Goal: Task Accomplishment & Management: Manage account settings

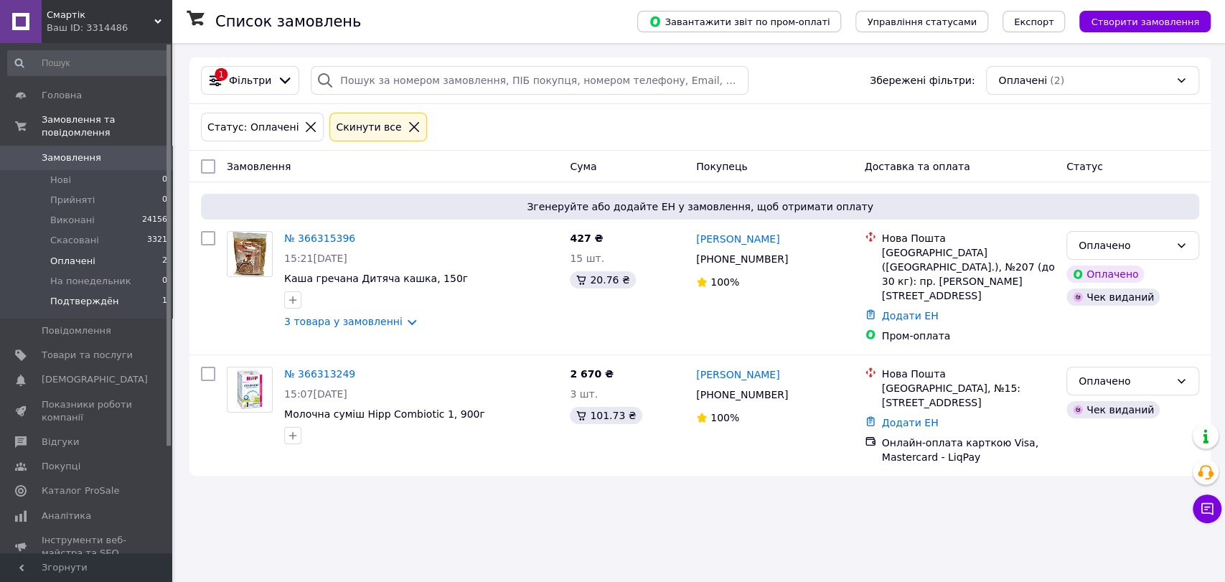
click at [88, 295] on span "Подтверждён" at bounding box center [84, 301] width 68 height 13
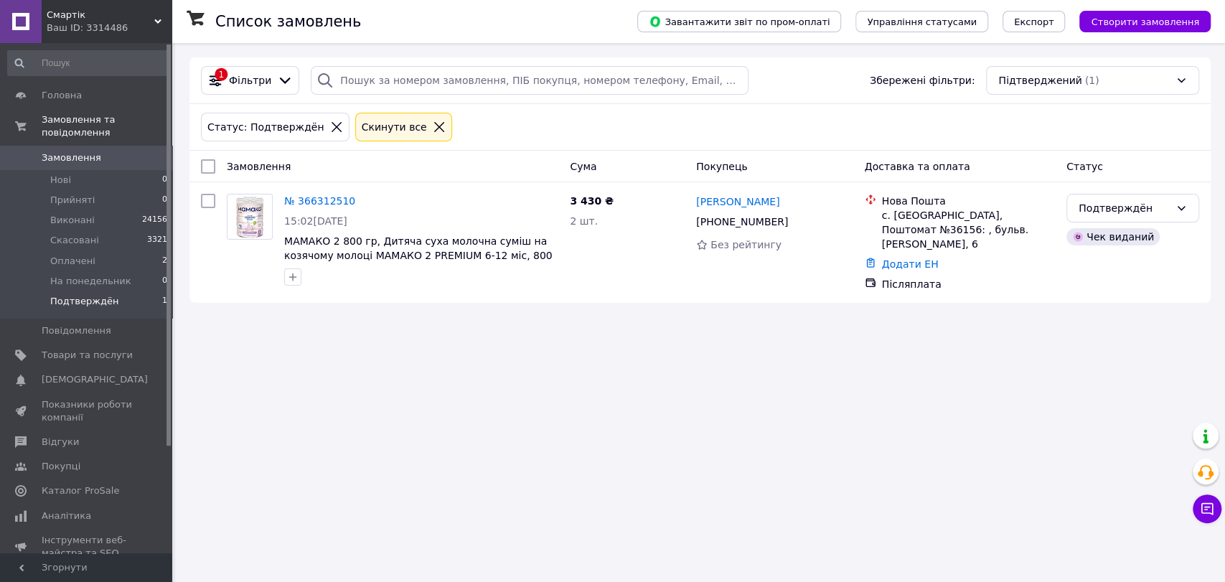
click at [433, 123] on icon at bounding box center [439, 127] width 13 height 13
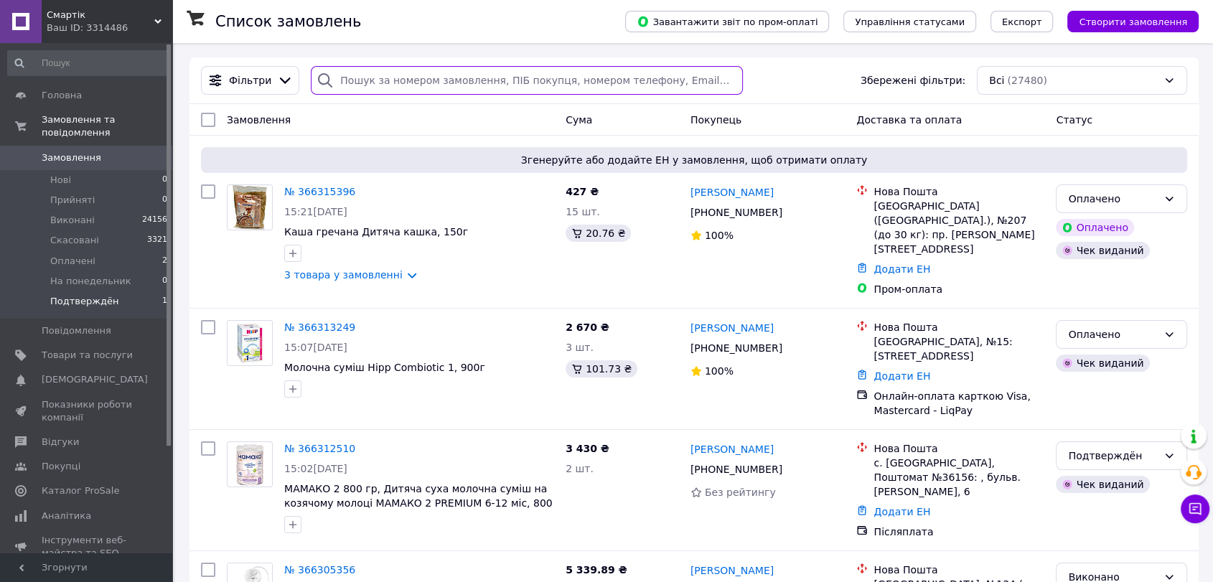
click at [384, 79] on input "search" at bounding box center [527, 80] width 432 height 29
paste input "[PHONE_NUMBER]"
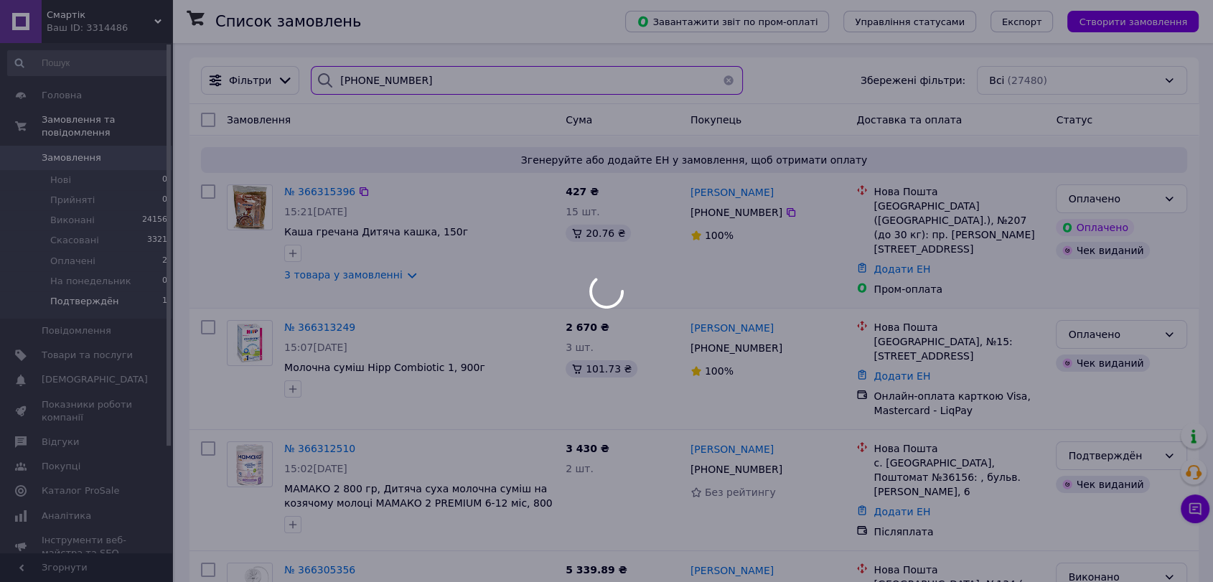
type input "[PHONE_NUMBER]"
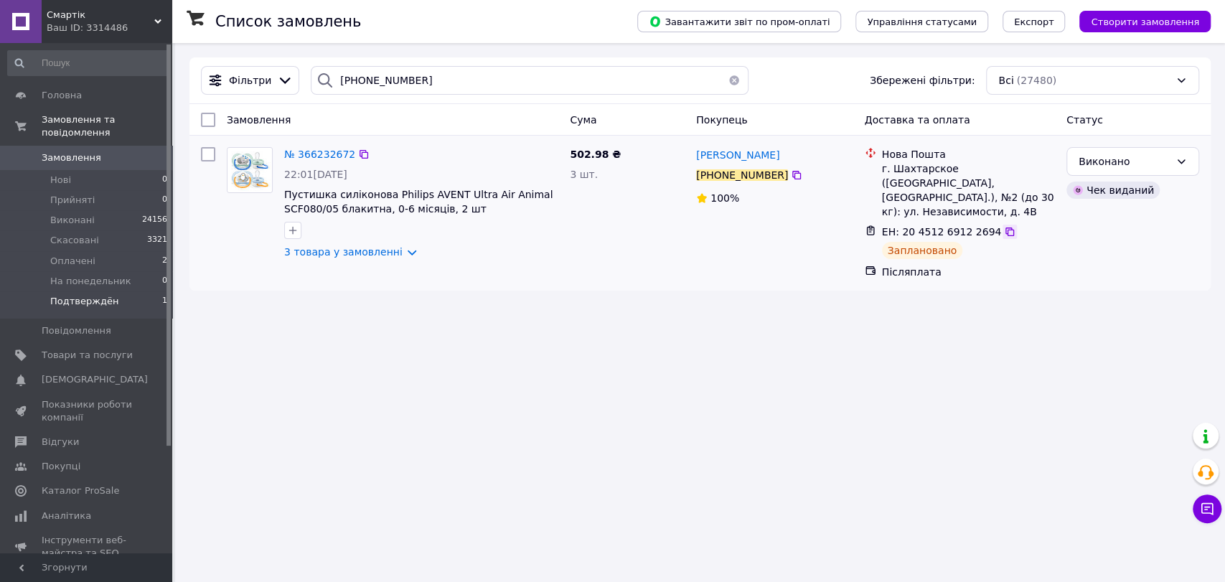
click at [1006, 228] on icon at bounding box center [1010, 232] width 9 height 9
drag, startPoint x: 331, startPoint y: 83, endPoint x: 289, endPoint y: 83, distance: 41.6
click at [289, 83] on div "Фільтри [PHONE_NUMBER] Збережені фільтри: Всі (27480)" at bounding box center [700, 80] width 1010 height 29
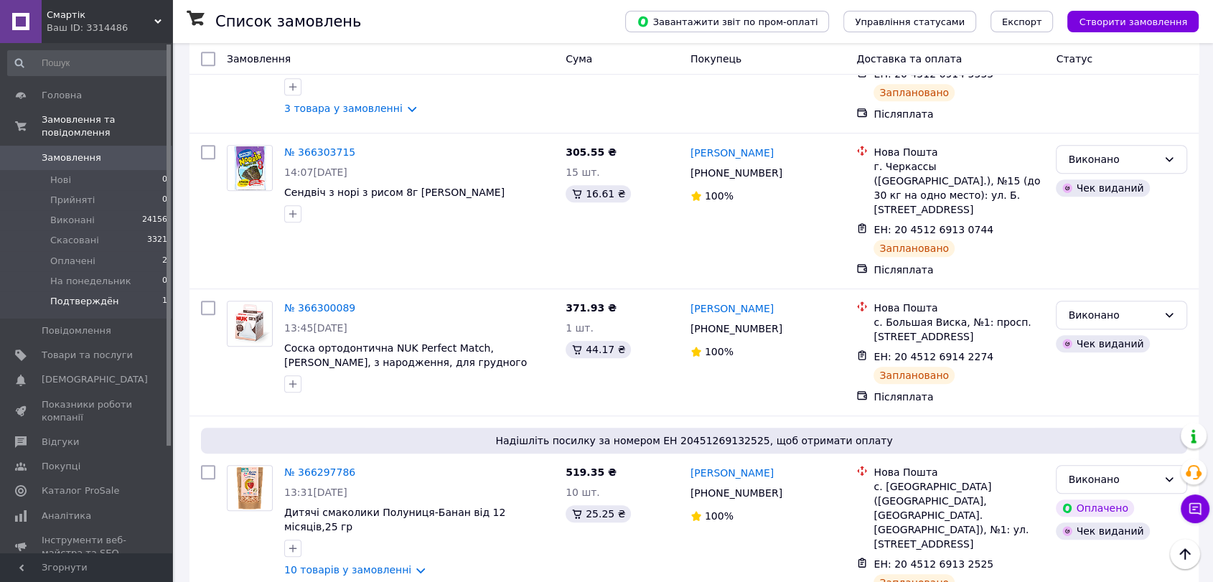
scroll to position [877, 0]
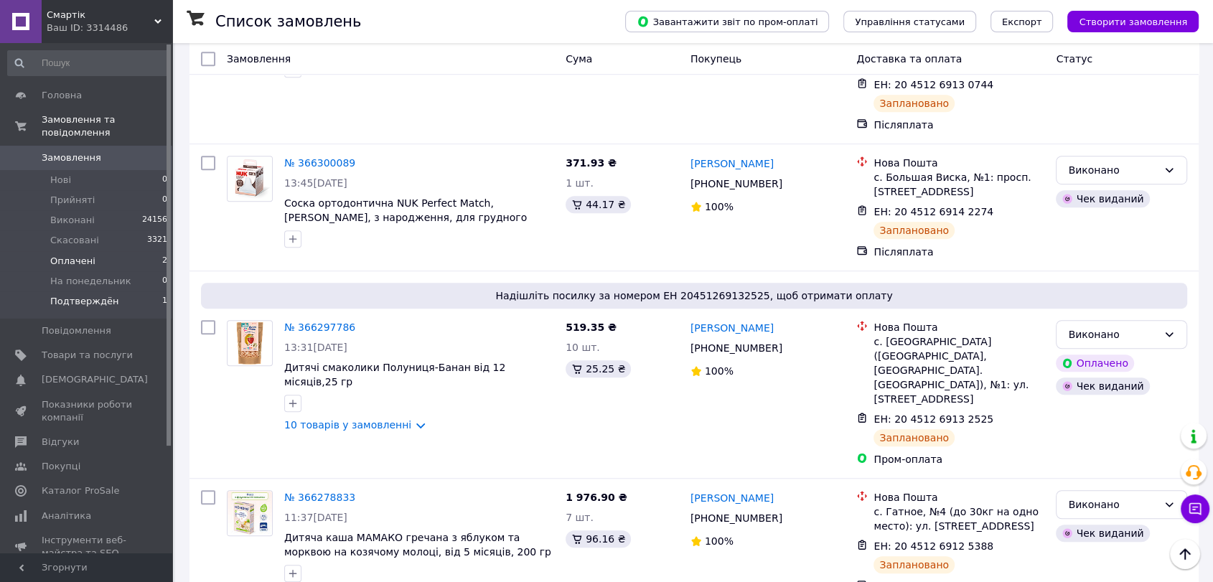
click at [80, 255] on span "Оплачені" at bounding box center [72, 261] width 45 height 13
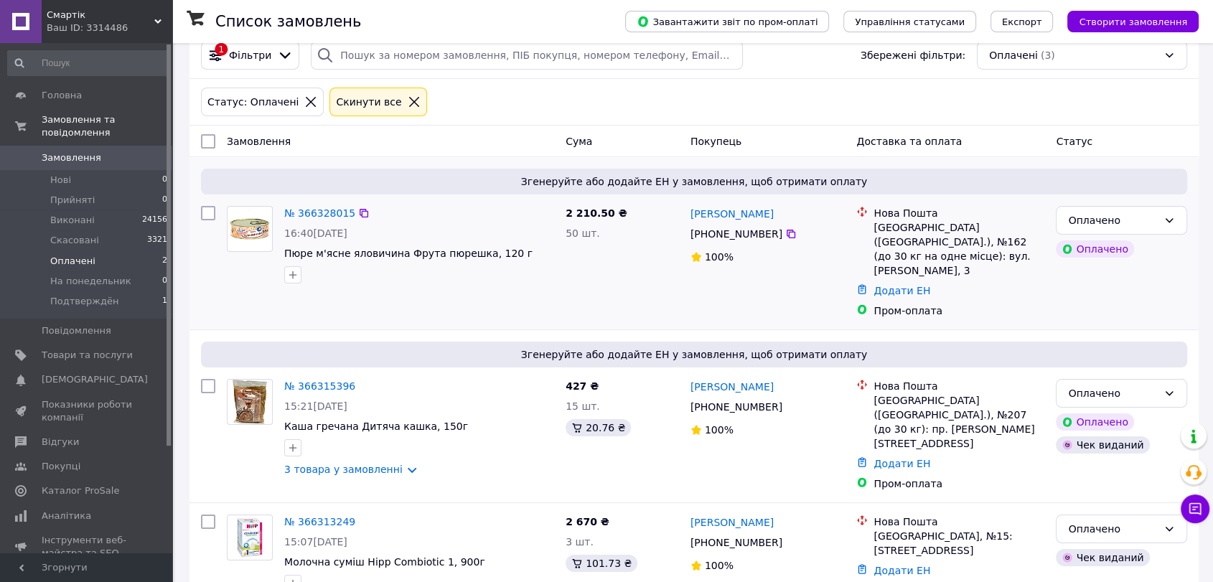
scroll to position [38, 0]
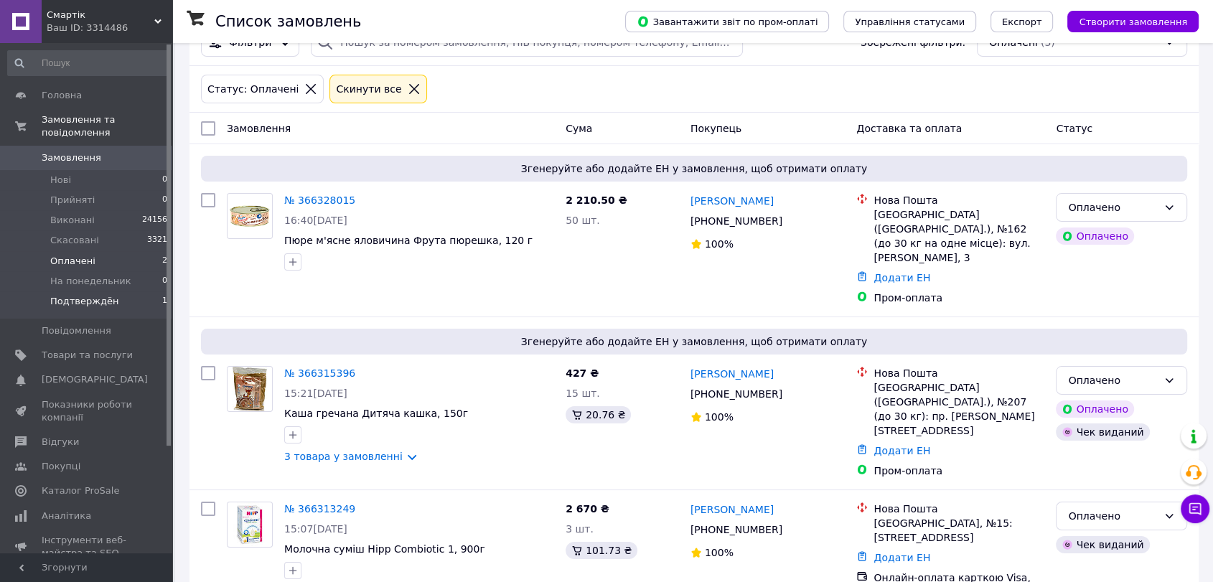
click at [85, 295] on span "Подтверждён" at bounding box center [84, 301] width 68 height 13
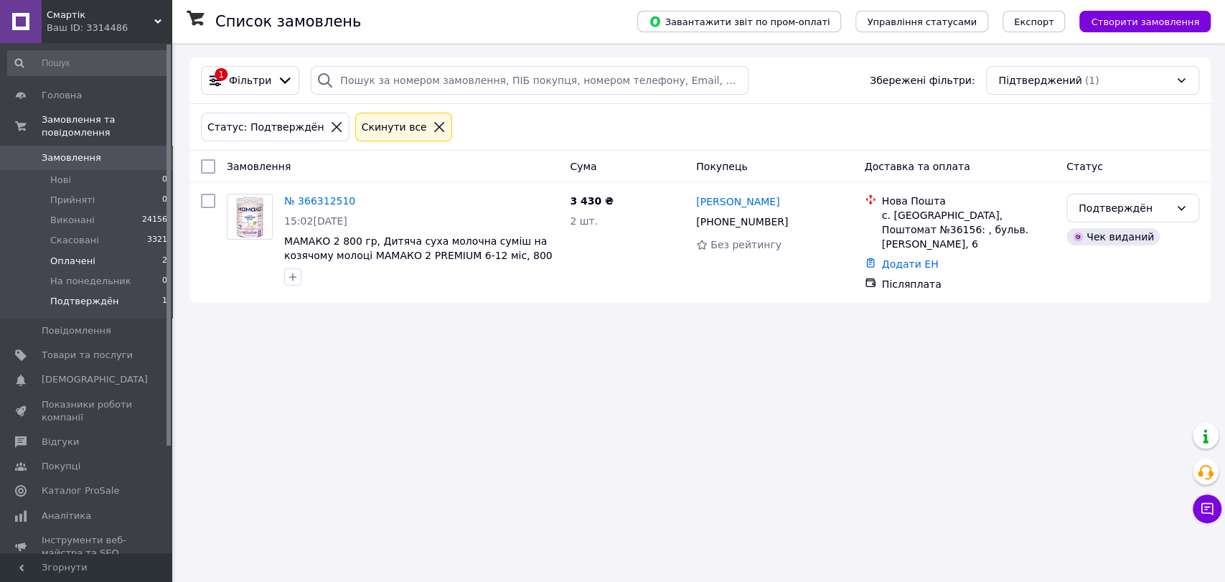
click at [92, 251] on li "Оплачені 2" at bounding box center [88, 261] width 176 height 20
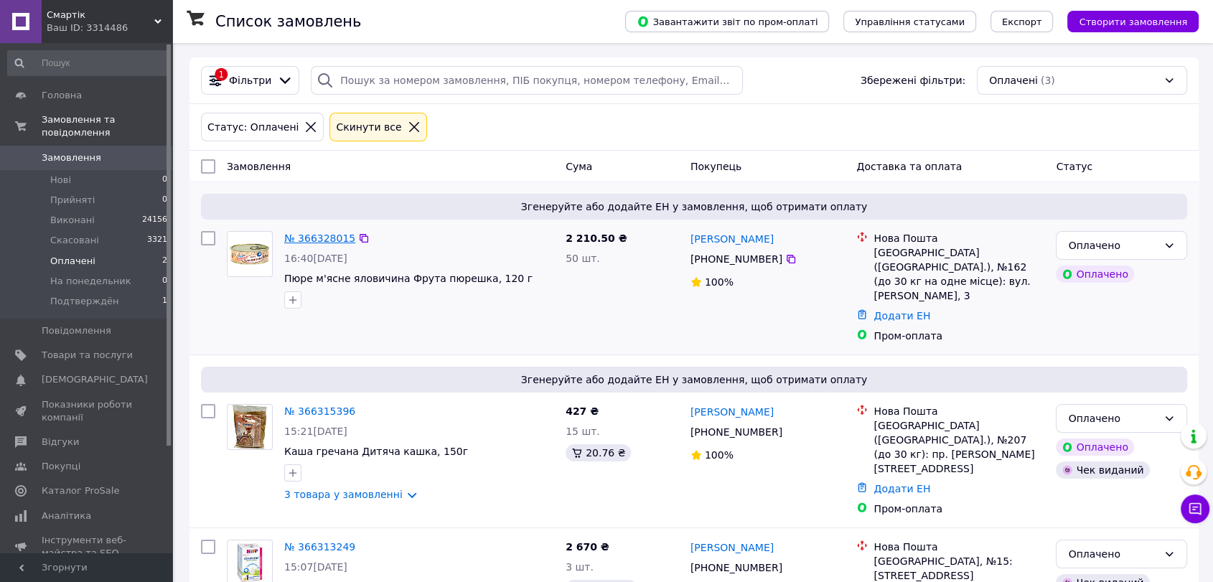
click at [316, 233] on link "№ 366328015" at bounding box center [319, 238] width 71 height 11
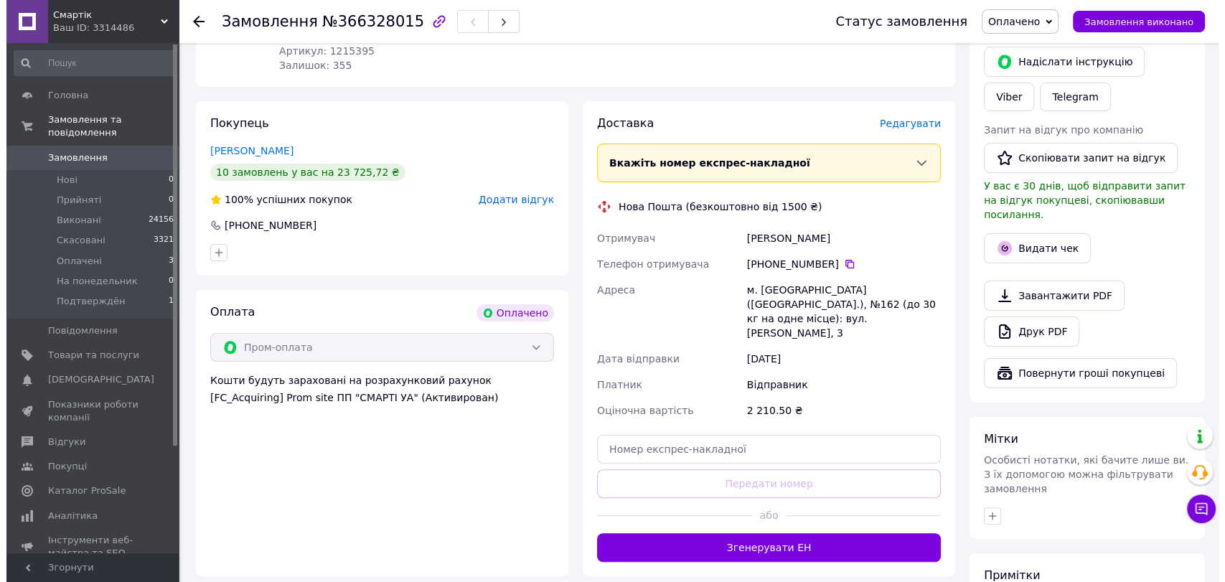
scroll to position [159, 0]
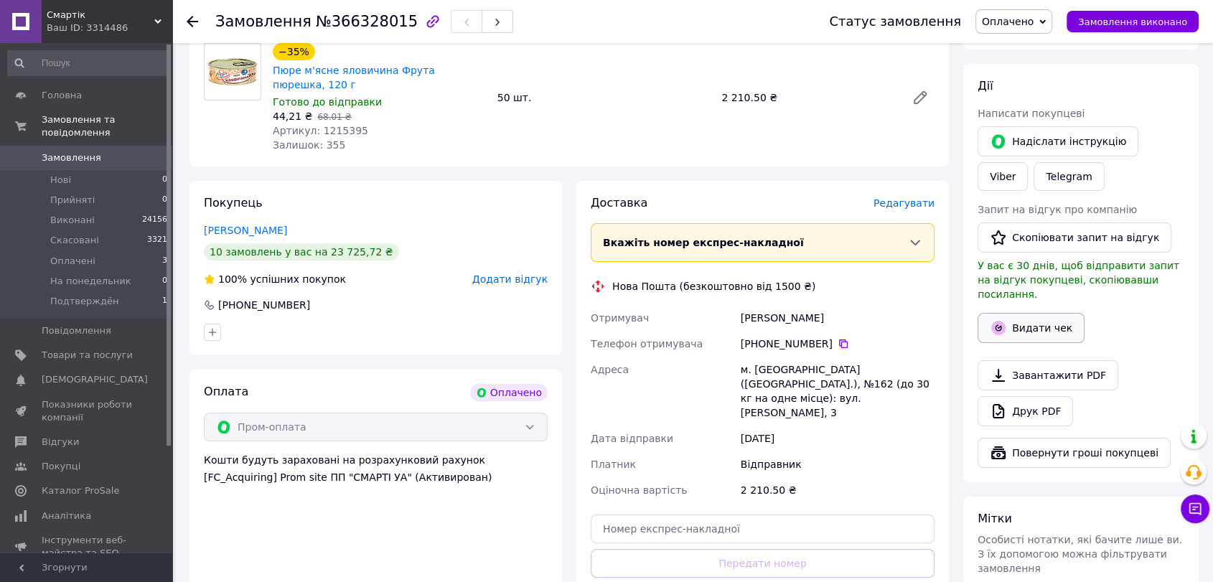
click at [1043, 313] on button "Видати чек" at bounding box center [1031, 328] width 107 height 30
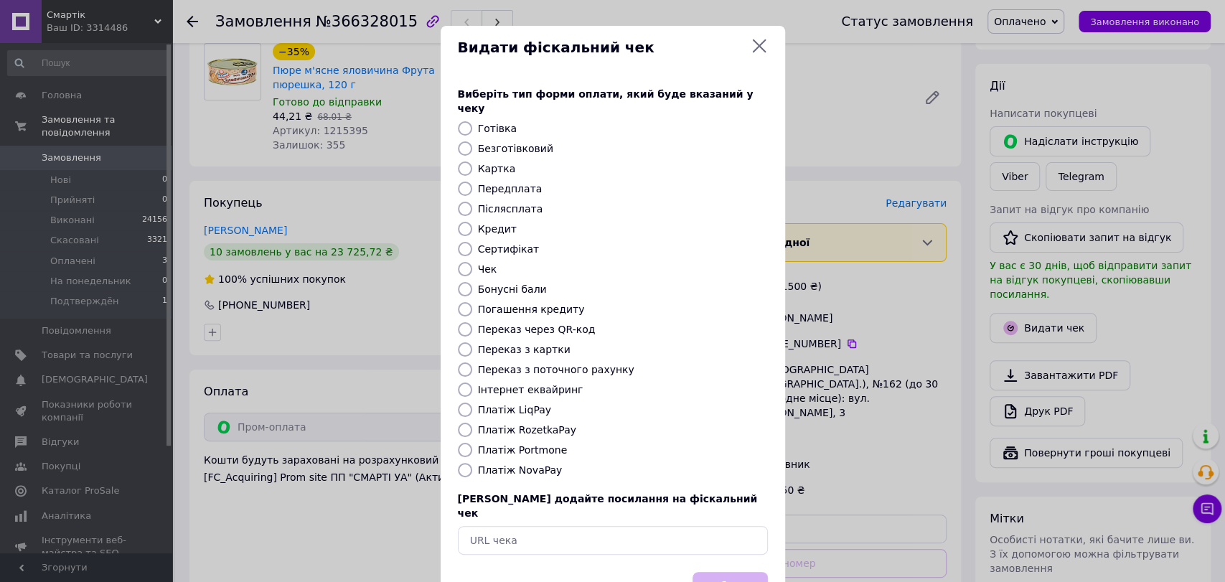
click at [465, 423] on input "Платіж RozetkaPay" at bounding box center [465, 430] width 14 height 14
radio input "true"
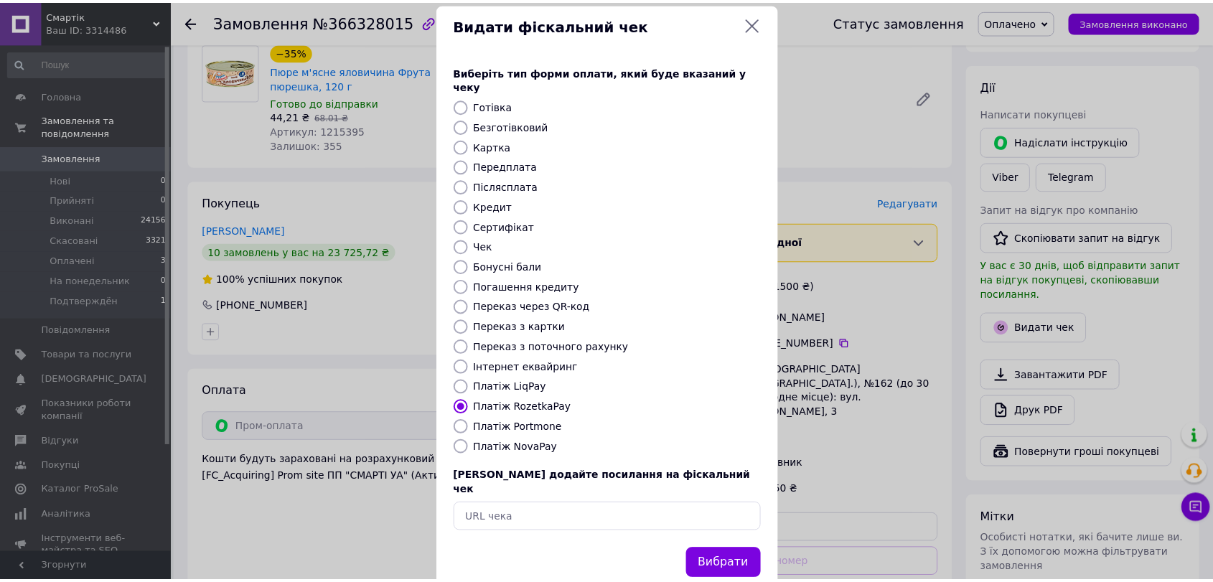
scroll to position [34, 0]
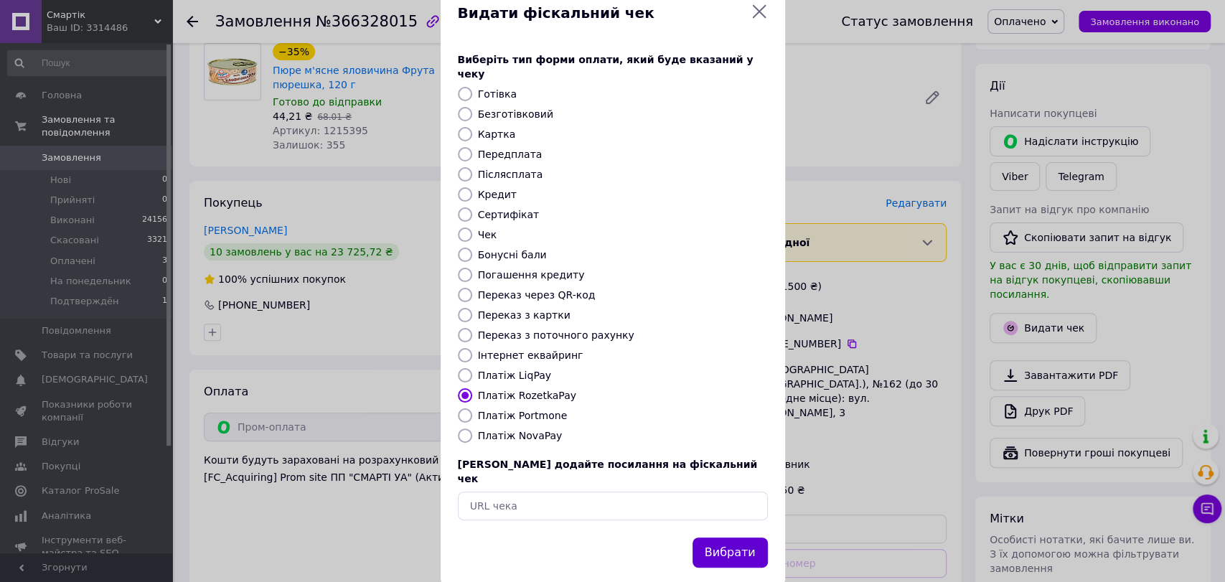
click at [750, 538] on button "Вибрати" at bounding box center [730, 553] width 75 height 31
click at [730, 538] on button "Вибрати" at bounding box center [730, 553] width 75 height 31
click at [759, 11] on icon at bounding box center [759, 11] width 17 height 17
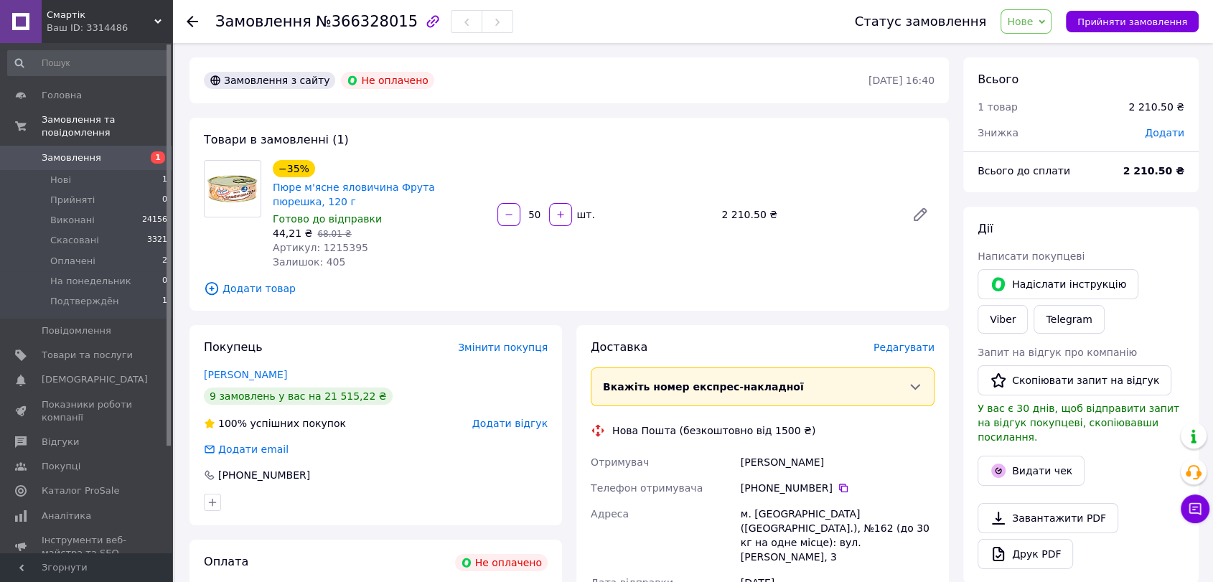
click at [1052, 11] on span "Нове" at bounding box center [1026, 21] width 51 height 24
click at [1051, 47] on li "Прийнято" at bounding box center [1048, 50] width 95 height 22
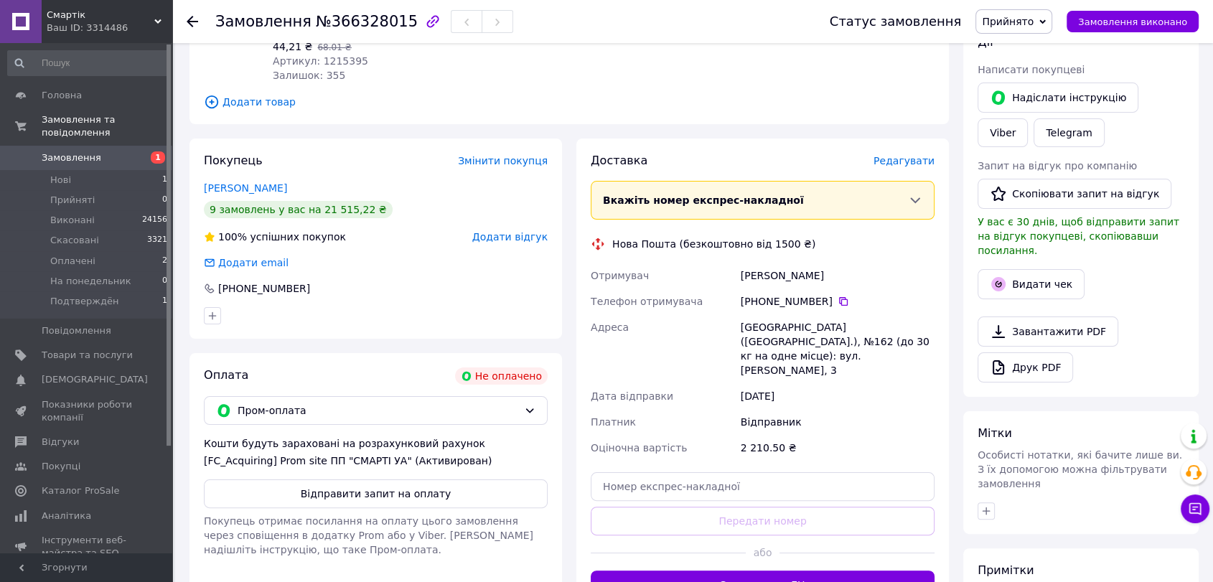
scroll to position [239, 0]
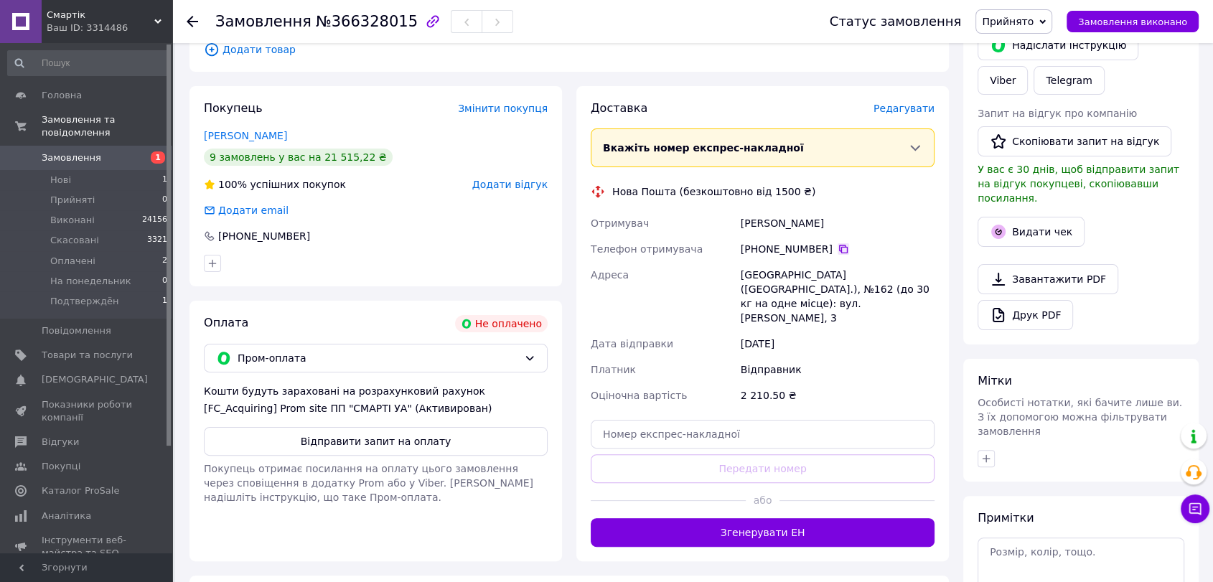
click at [838, 246] on icon at bounding box center [843, 248] width 11 height 11
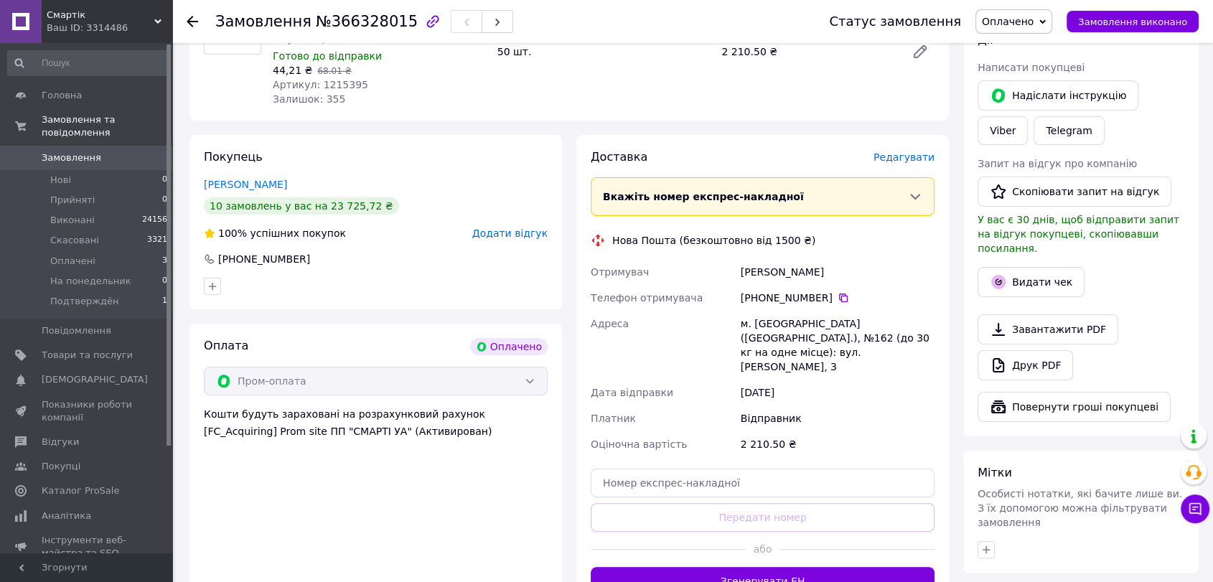
scroll to position [233, 0]
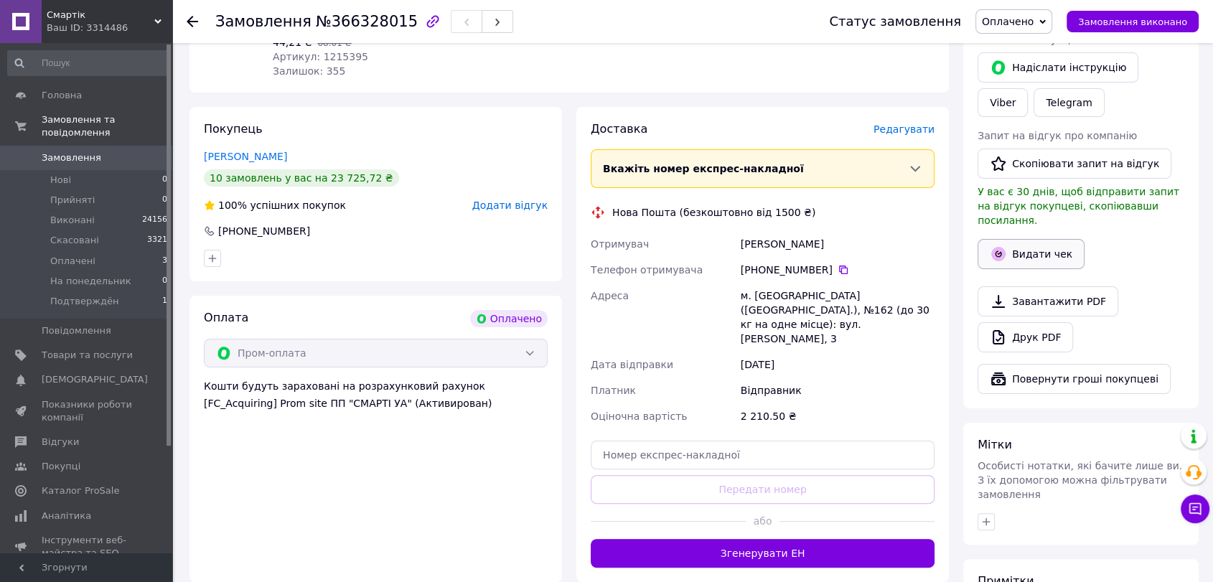
click at [1027, 239] on button "Видати чек" at bounding box center [1031, 254] width 107 height 30
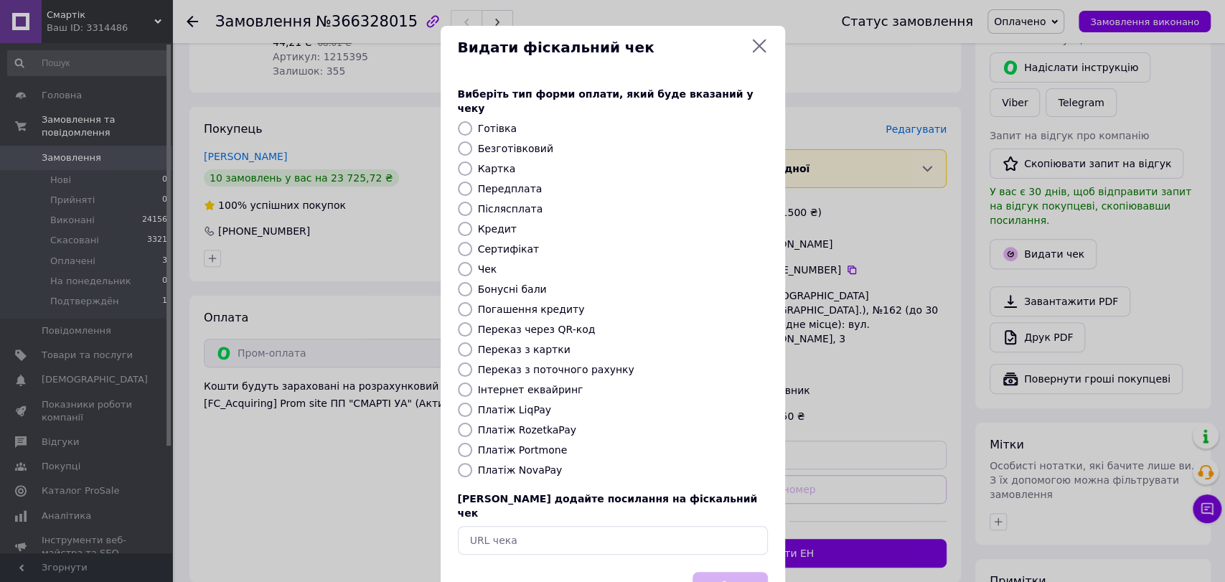
click at [467, 423] on input "Платіж RozetkaPay" at bounding box center [465, 430] width 14 height 14
radio input "true"
click at [747, 572] on button "Вибрати" at bounding box center [730, 587] width 75 height 31
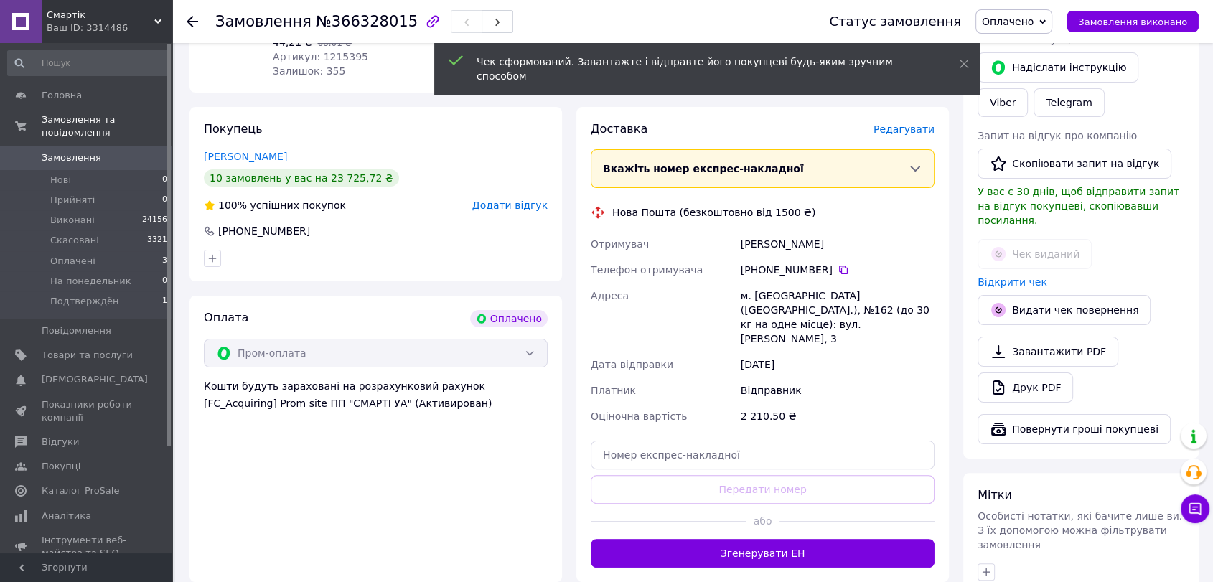
click at [198, 20] on div at bounding box center [201, 21] width 29 height 43
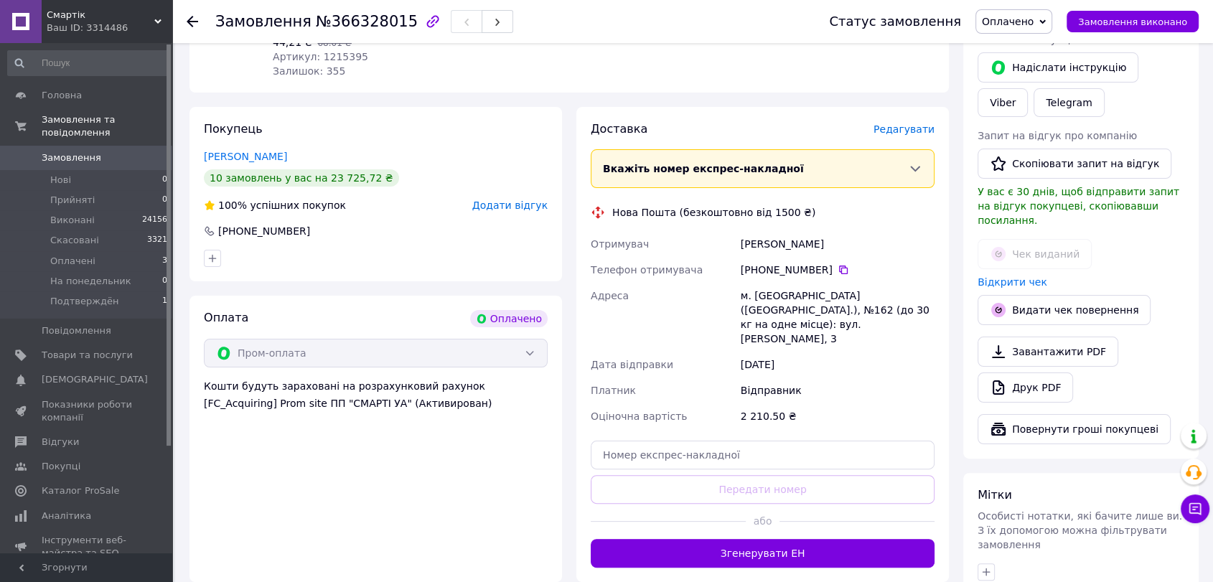
click at [194, 20] on use at bounding box center [192, 21] width 11 height 11
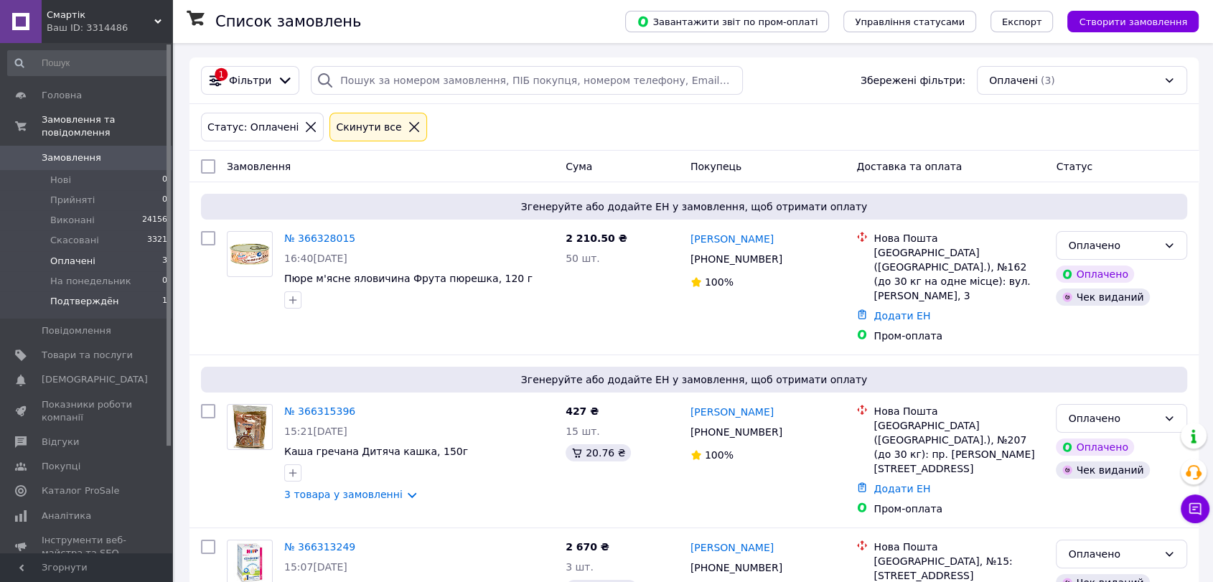
click at [99, 295] on span "Подтверждён" at bounding box center [84, 301] width 68 height 13
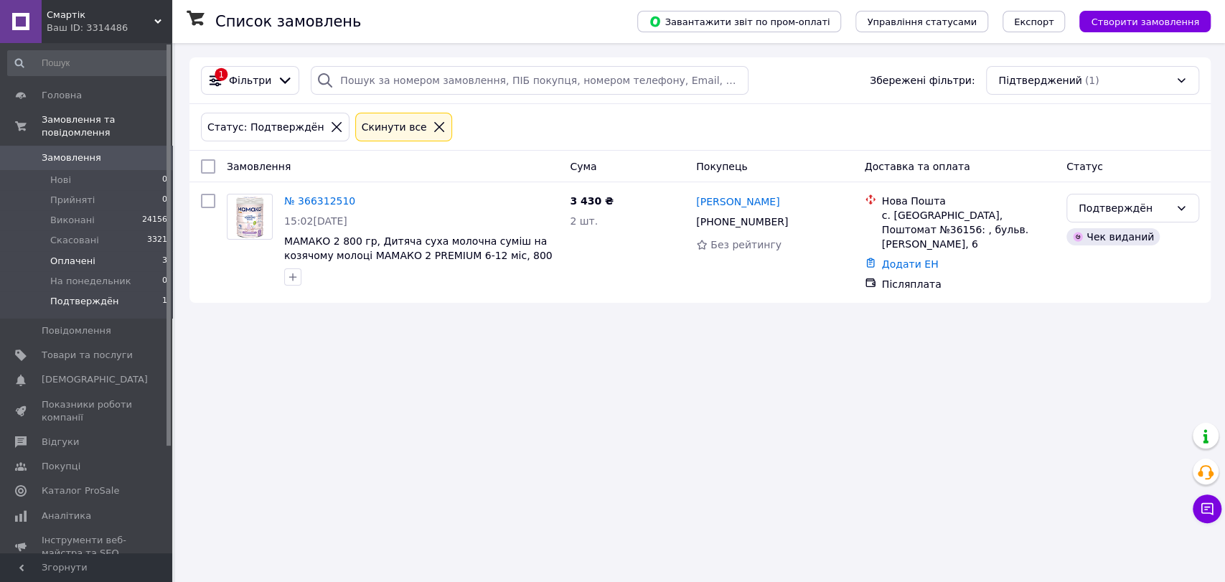
click at [88, 255] on span "Оплачені" at bounding box center [72, 261] width 45 height 13
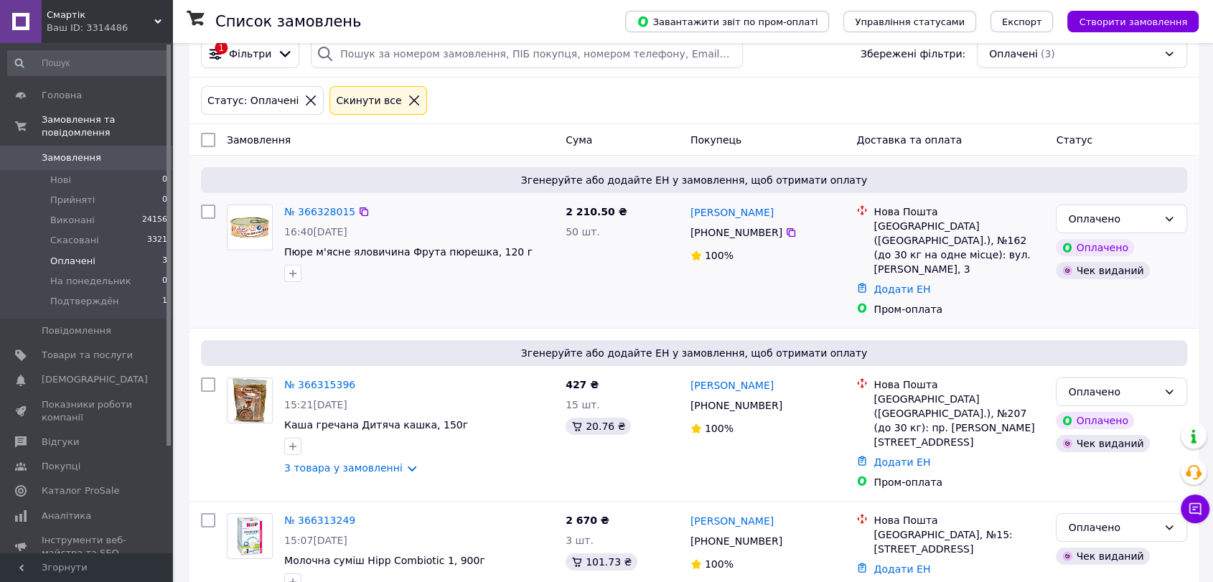
scroll to position [38, 0]
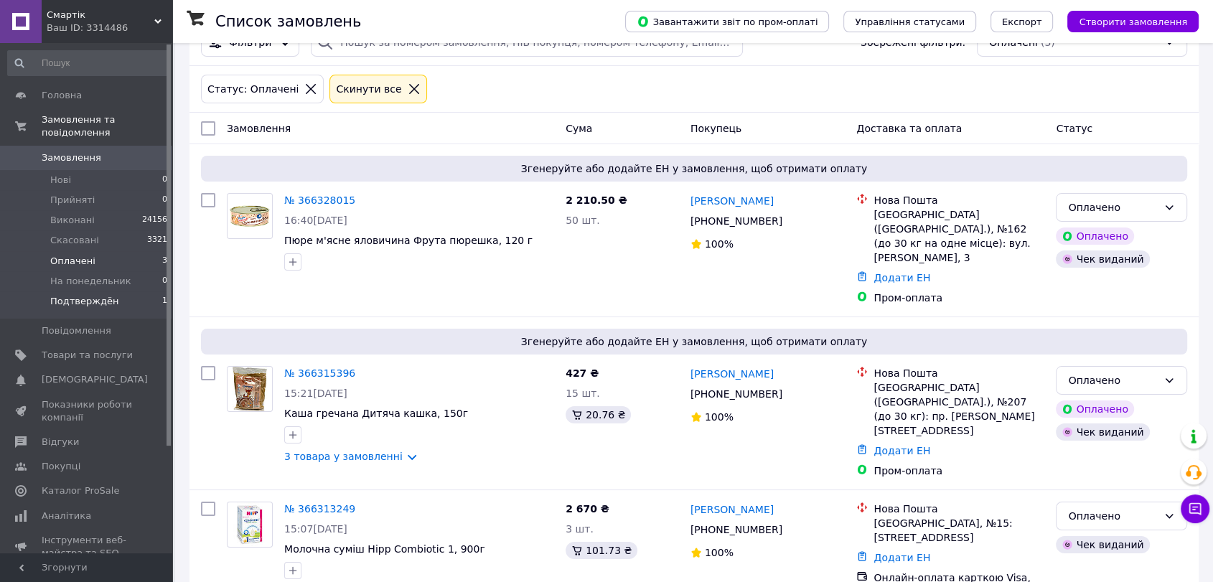
click at [66, 296] on li "Подтверждён 1" at bounding box center [88, 304] width 176 height 27
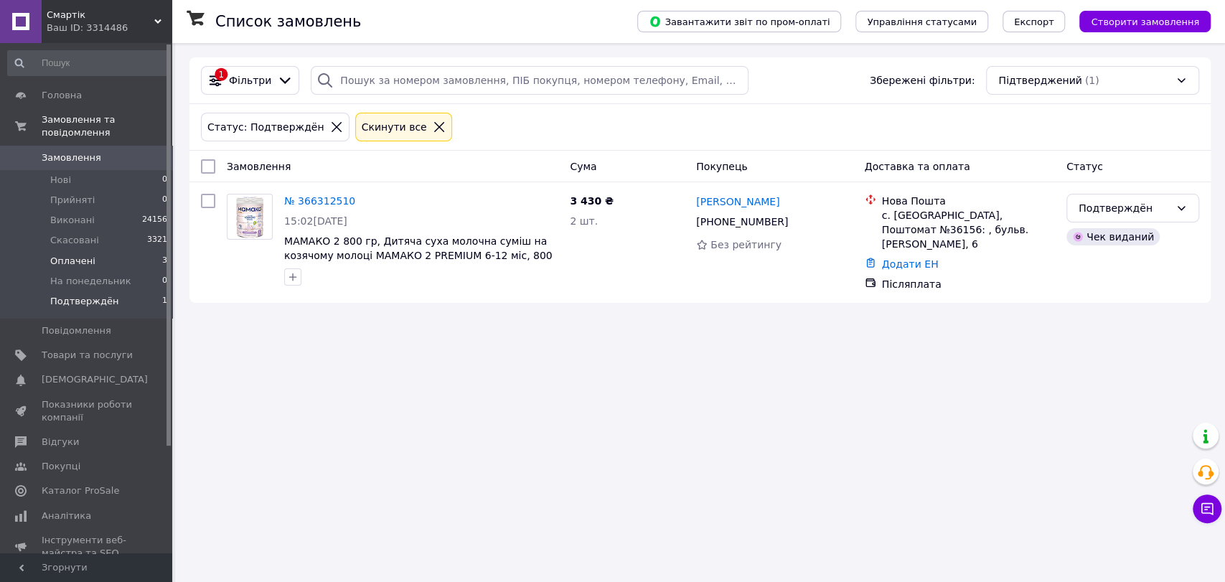
click at [91, 251] on li "Оплачені 3" at bounding box center [88, 261] width 176 height 20
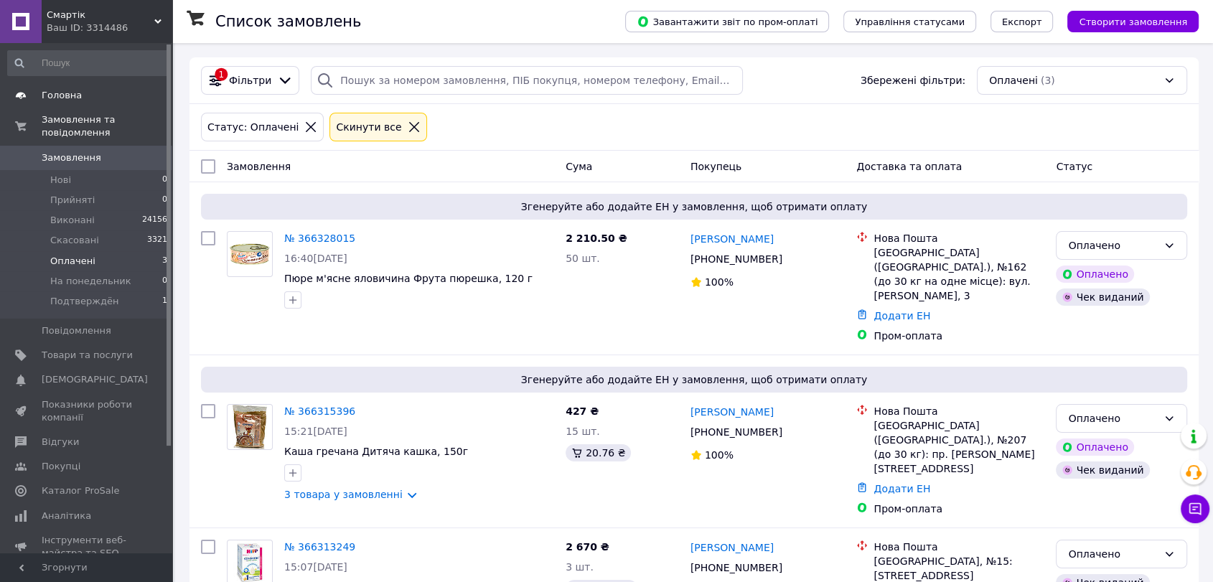
click at [70, 95] on span "Головна" at bounding box center [62, 95] width 40 height 13
